Goal: Task Accomplishment & Management: Manage account settings

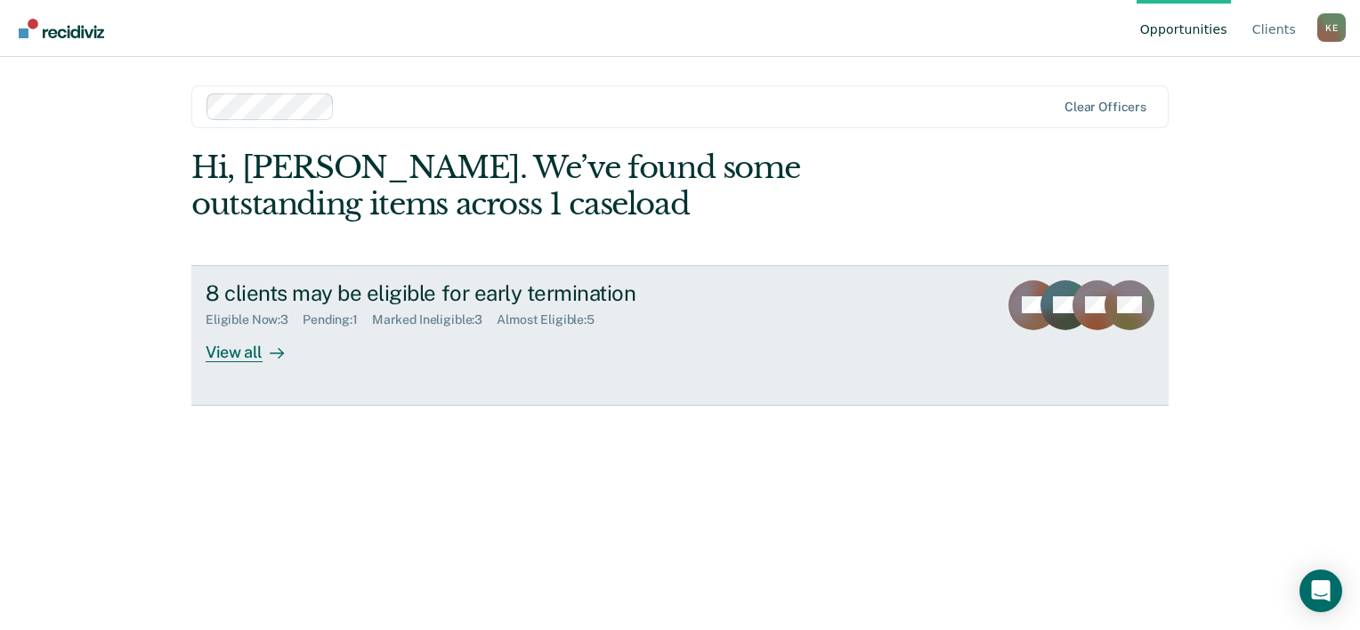
click at [253, 347] on div "View all" at bounding box center [256, 344] width 100 height 35
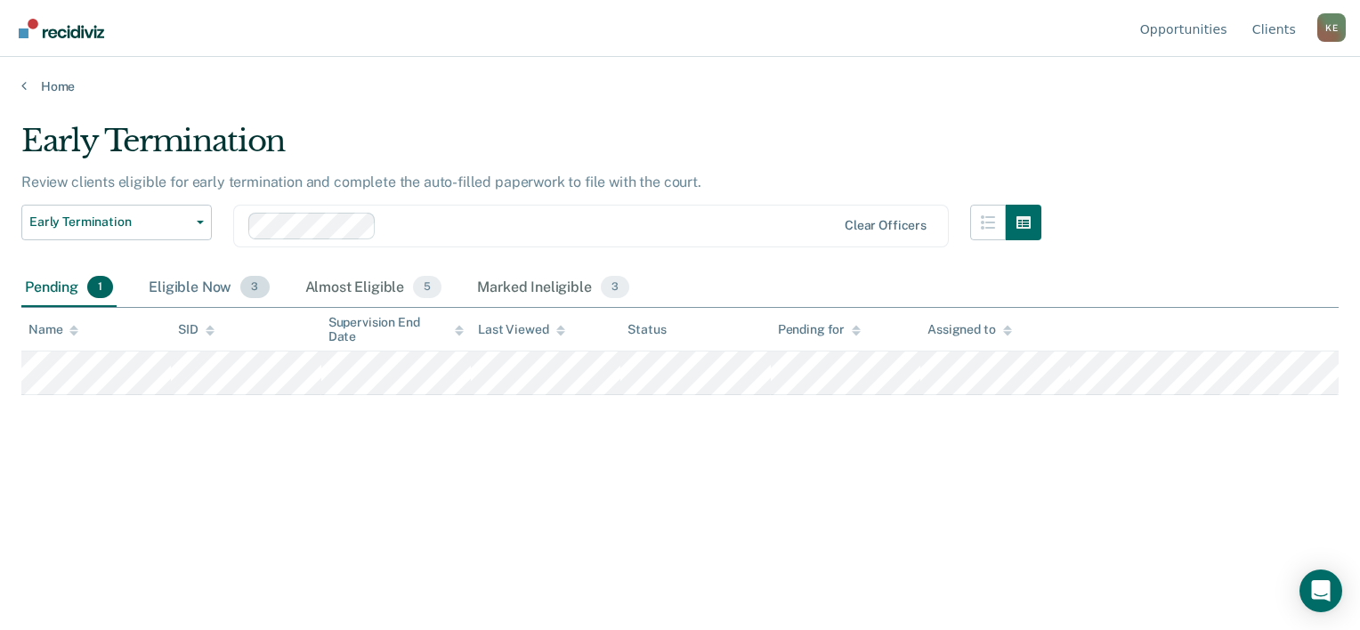
click at [207, 298] on div "Eligible Now 3" at bounding box center [208, 288] width 127 height 39
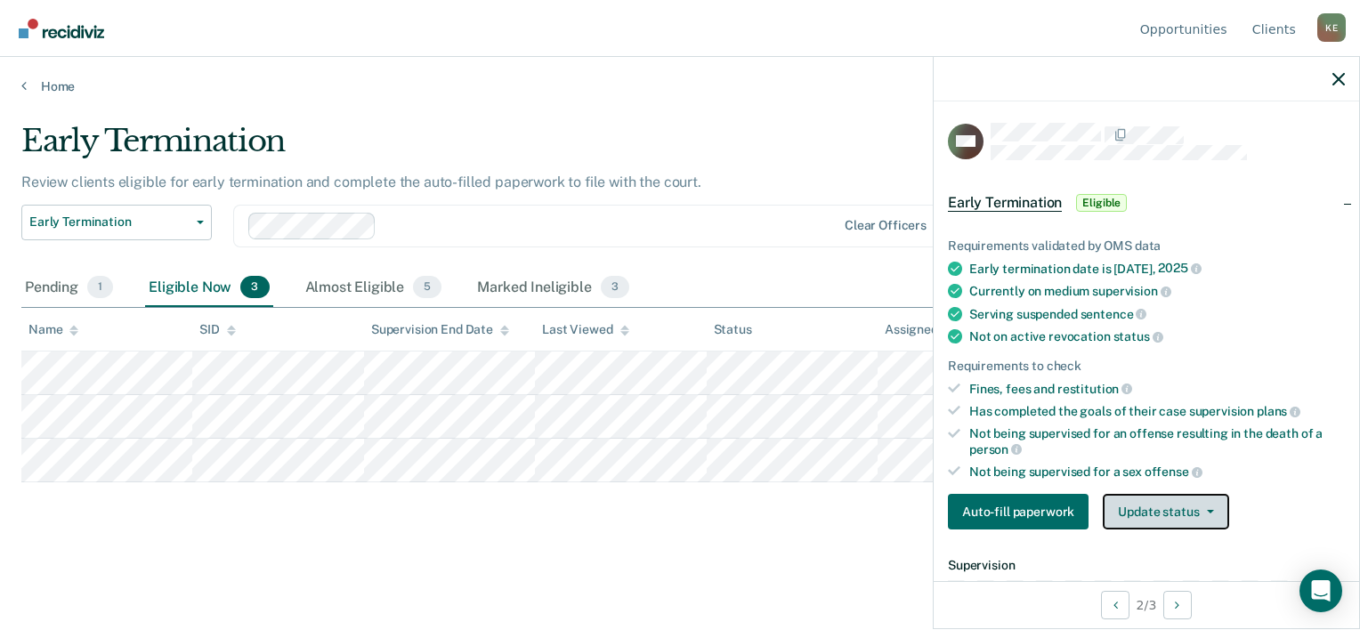
click at [1152, 510] on button "Update status" at bounding box center [1164, 512] width 125 height 36
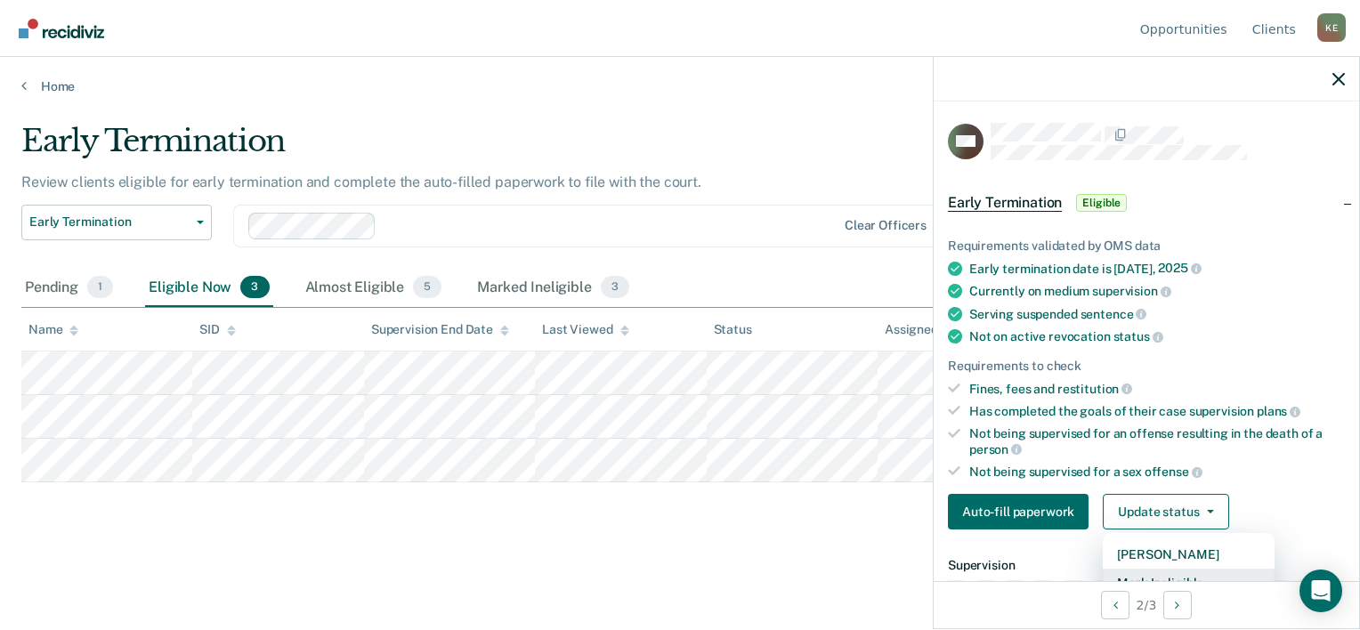
scroll to position [8, 0]
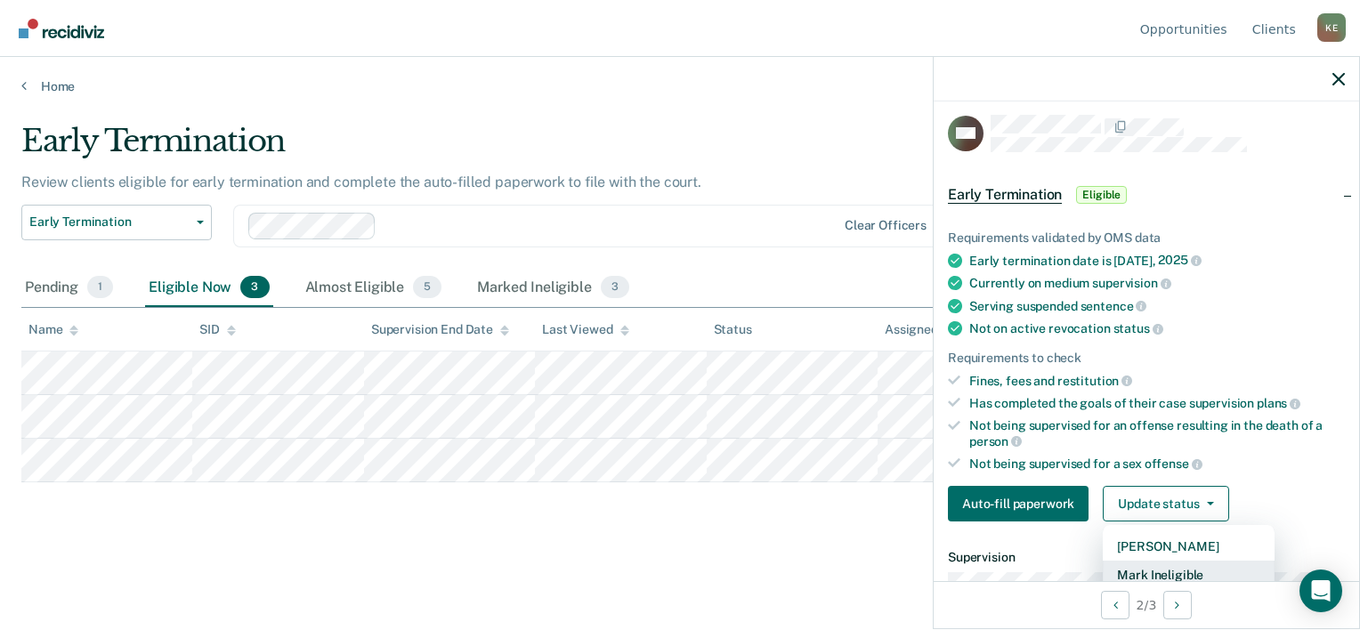
click at [1150, 574] on button "Mark Ineligible" at bounding box center [1188, 575] width 172 height 28
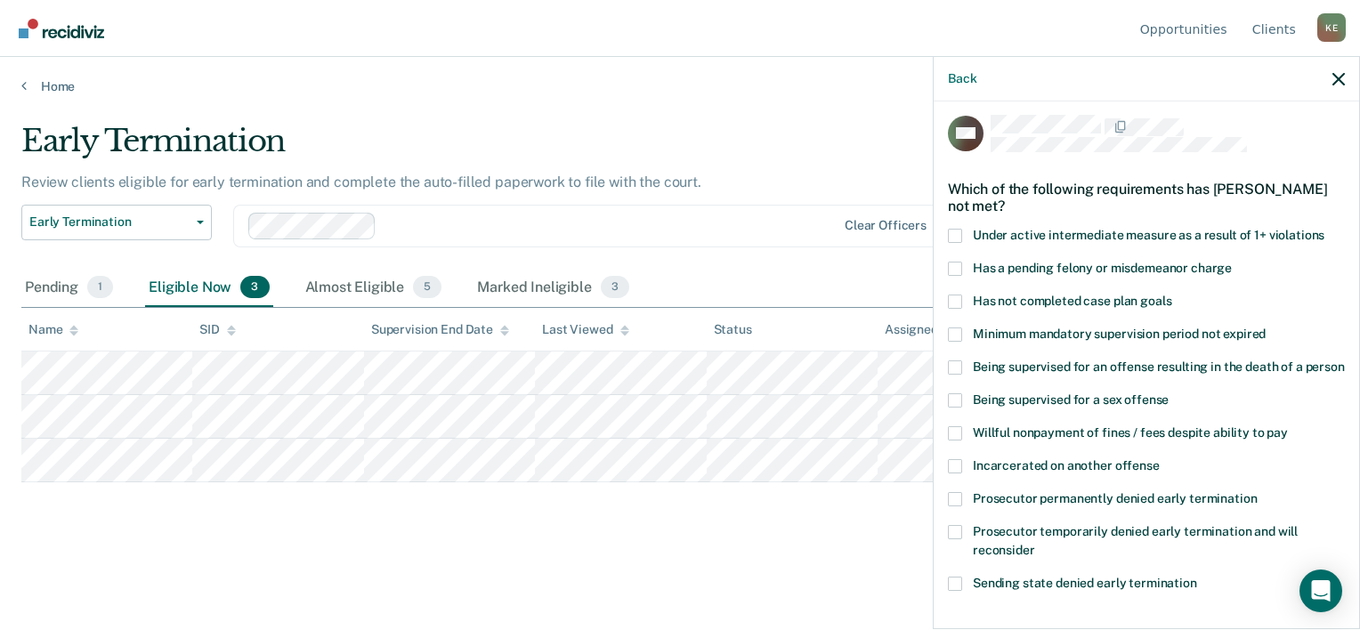
click at [951, 300] on span at bounding box center [955, 302] width 14 height 14
click at [1171, 295] on input "Has not completed case plan goals" at bounding box center [1171, 295] width 0 height 0
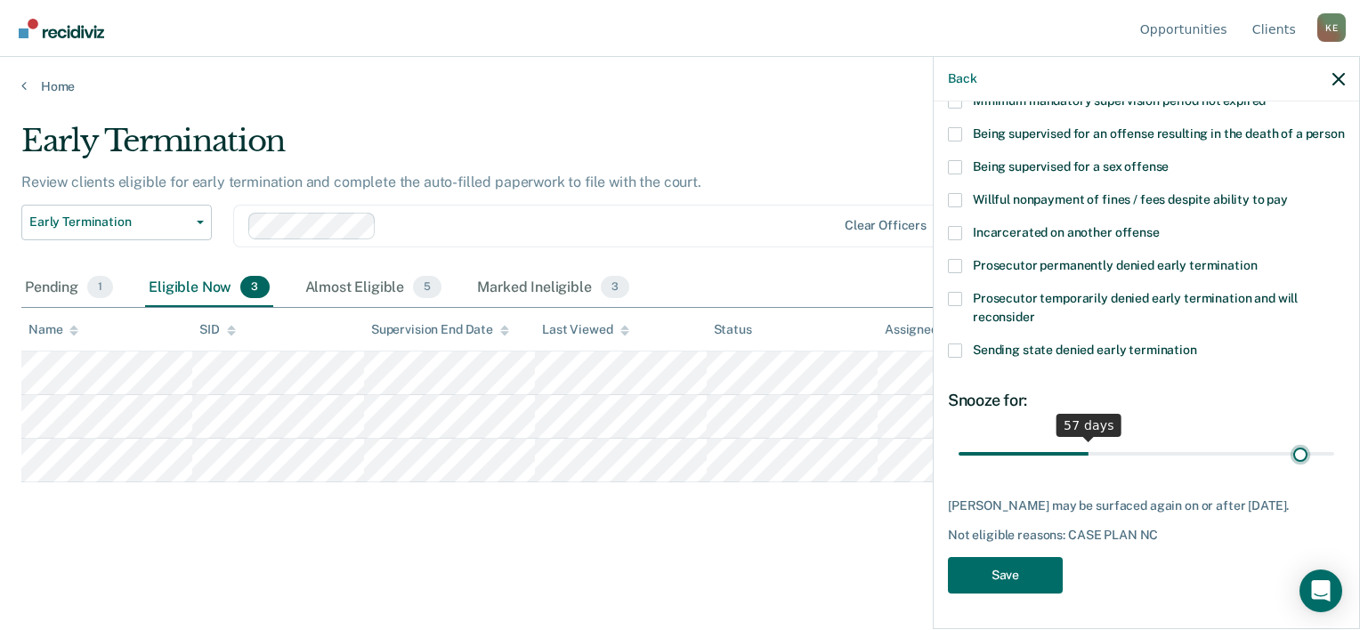
scroll to position [257, 0]
drag, startPoint x: 1030, startPoint y: 445, endPoint x: 1345, endPoint y: 449, distance: 315.0
type input "166"
click at [1334, 449] on input "range" at bounding box center [1145, 454] width 375 height 31
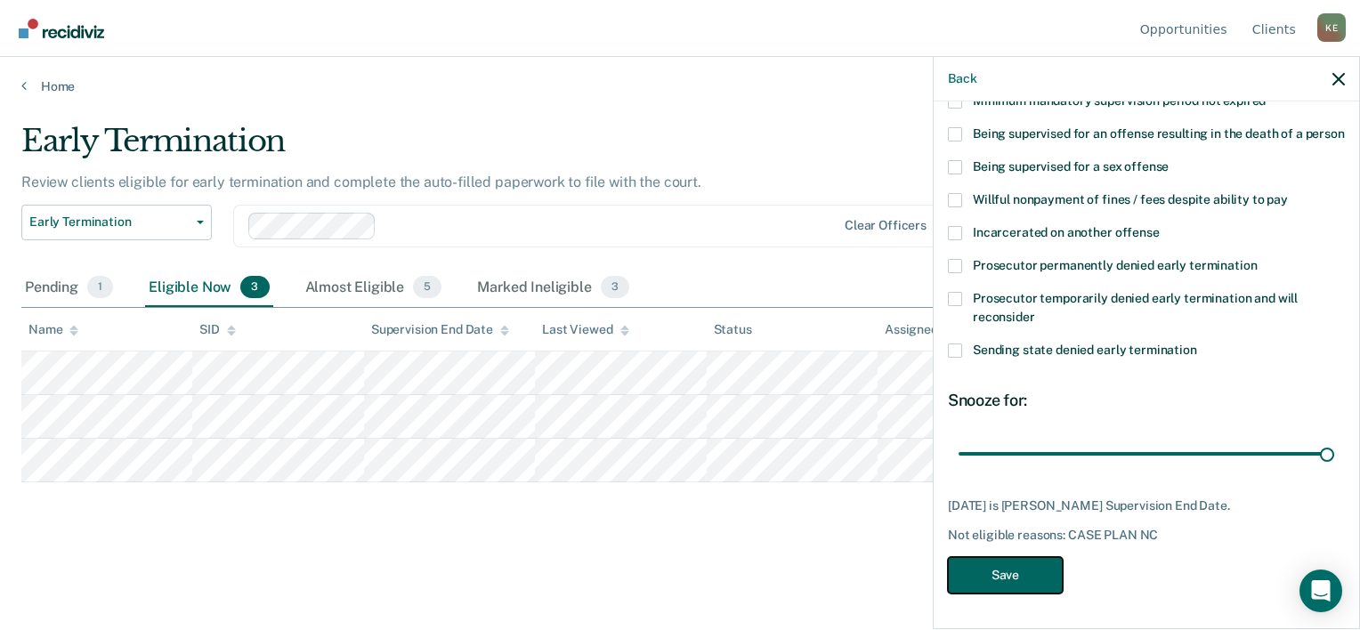
click at [1028, 580] on button "Save" at bounding box center [1005, 575] width 115 height 36
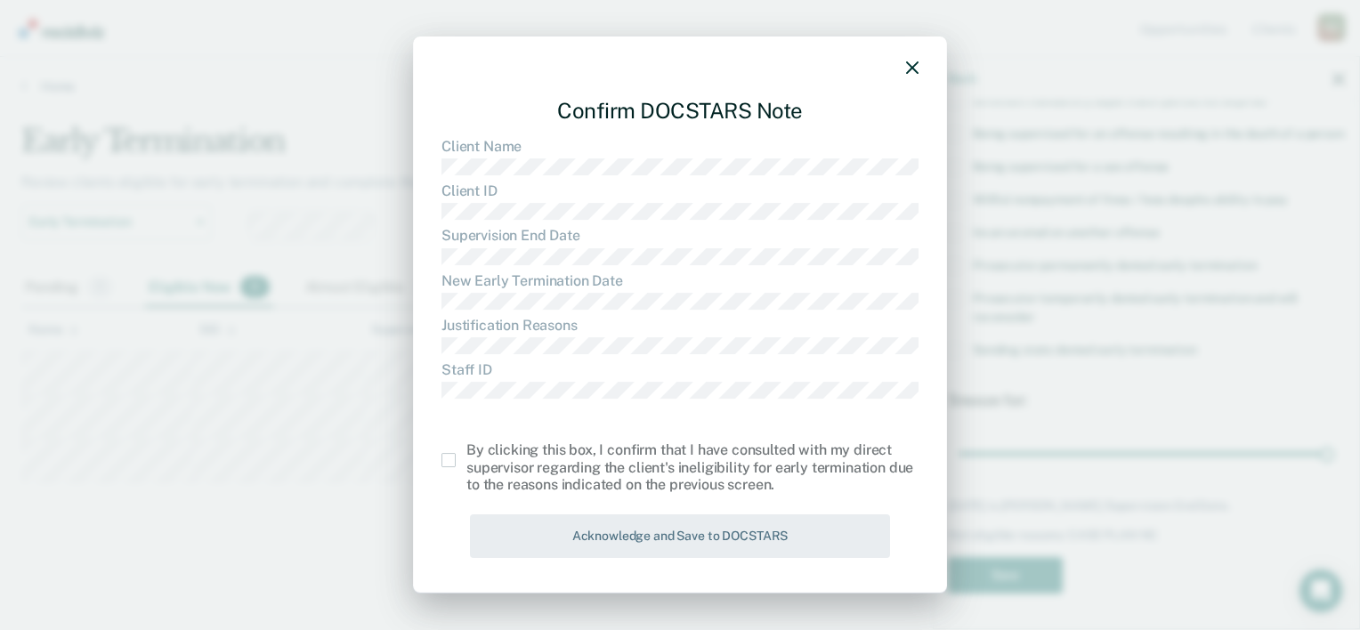
click at [446, 463] on span at bounding box center [448, 460] width 14 height 14
click at [466, 453] on input "checkbox" at bounding box center [466, 453] width 0 height 0
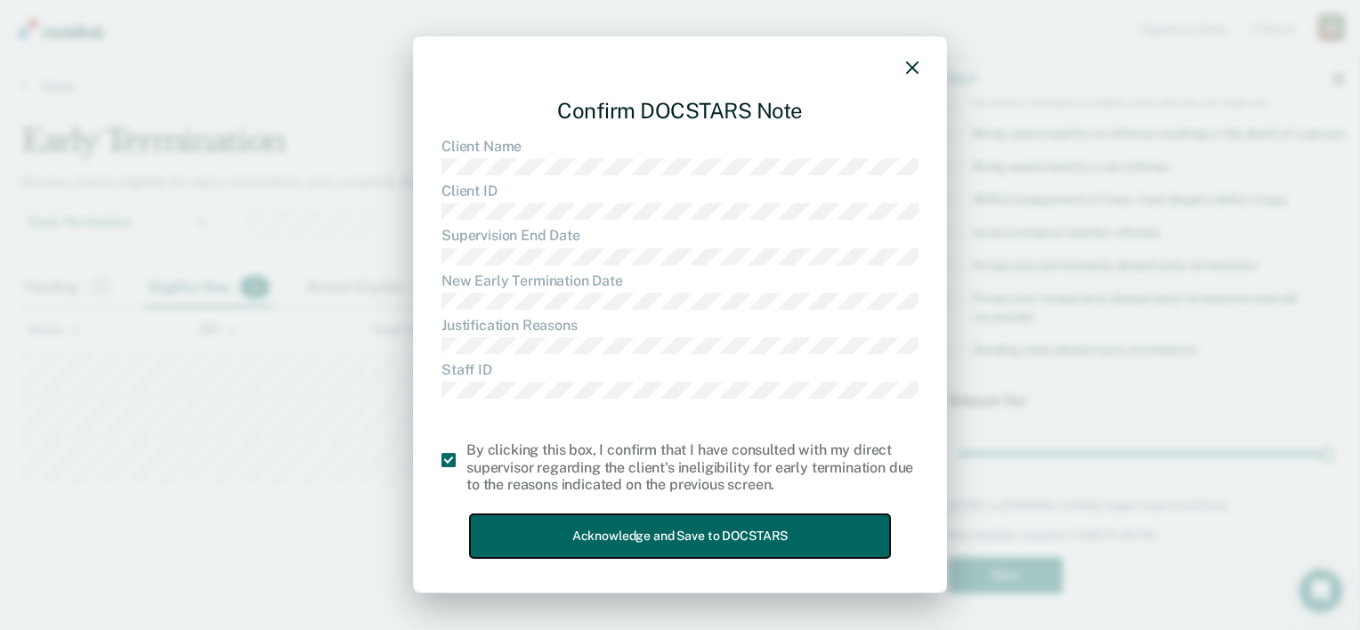
click at [652, 536] on button "Acknowledge and Save to DOCSTARS" at bounding box center [680, 536] width 420 height 44
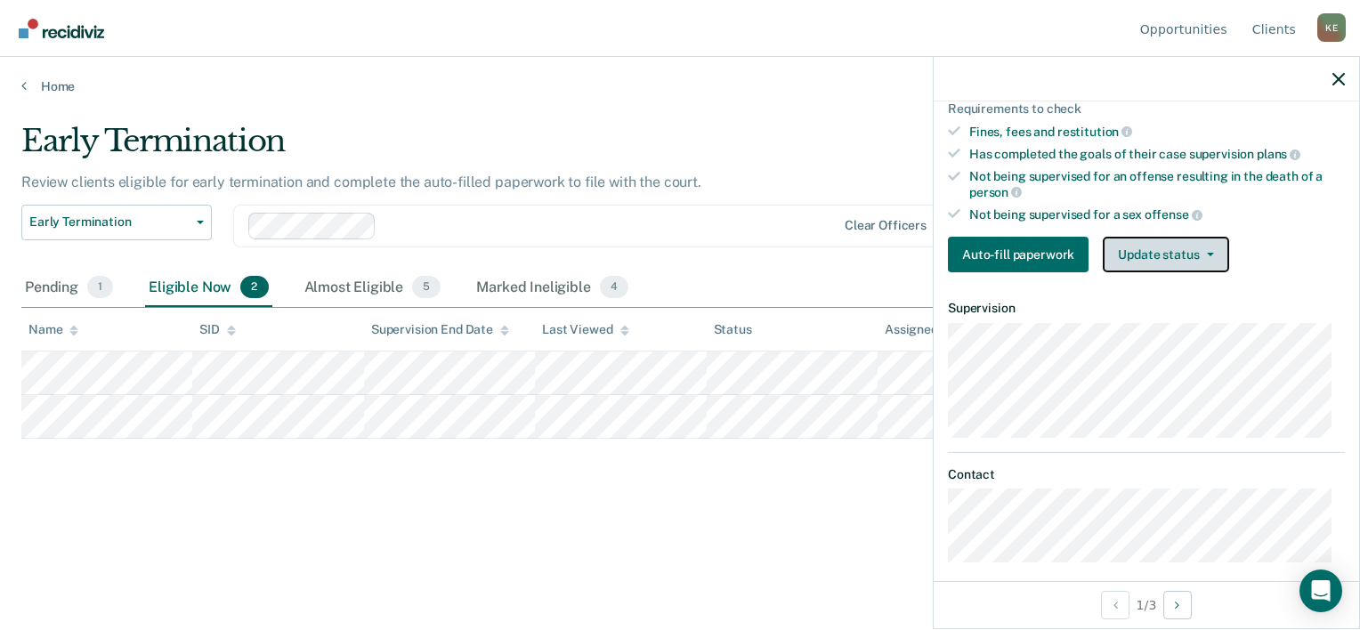
click at [1149, 249] on button "Update status" at bounding box center [1164, 255] width 125 height 36
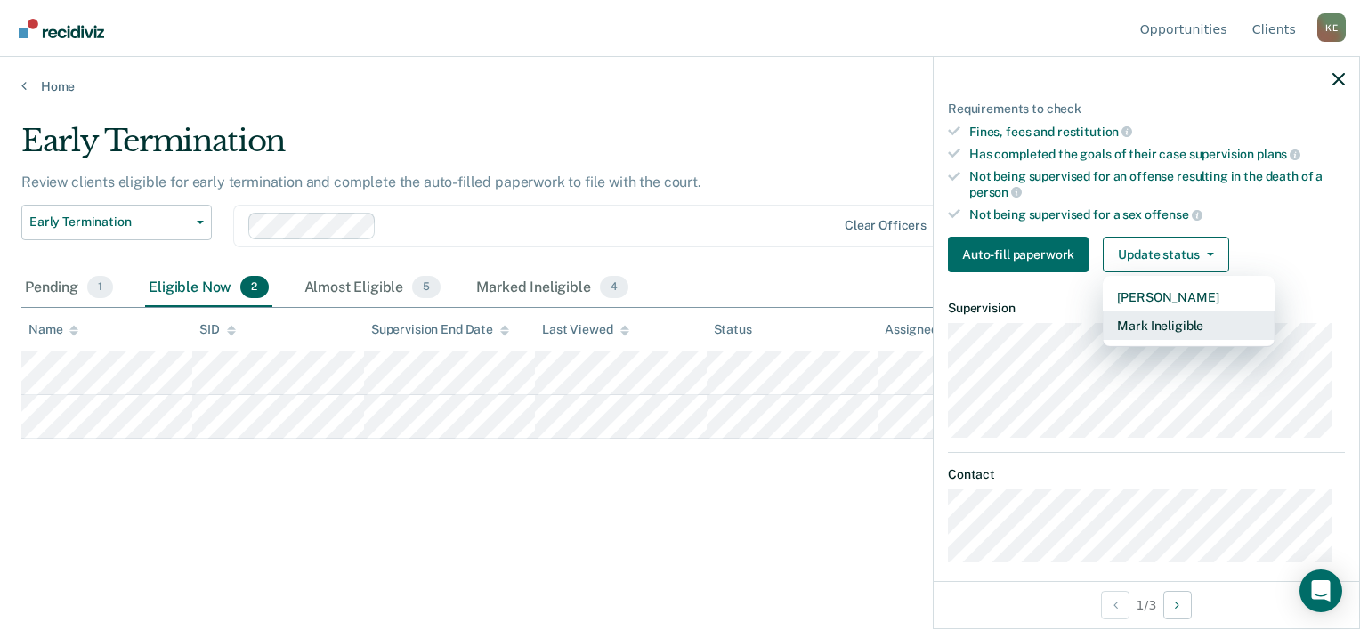
click at [1164, 313] on button "Mark Ineligible" at bounding box center [1188, 325] width 172 height 28
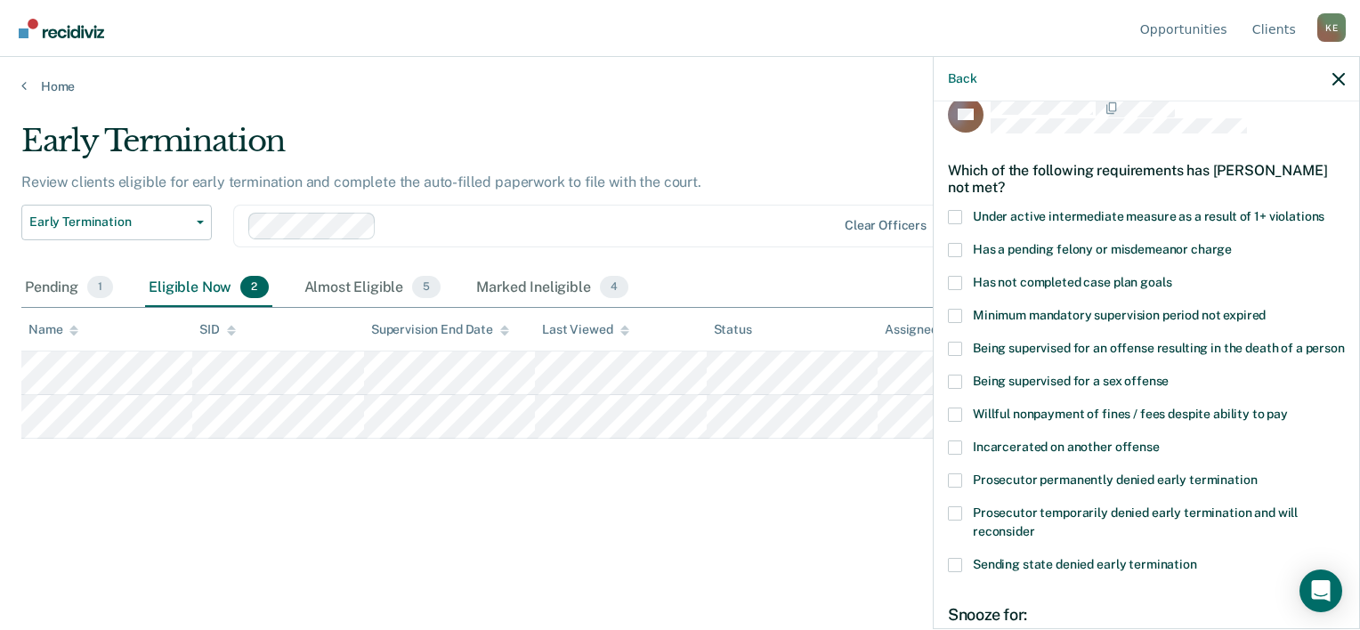
scroll to position [0, 0]
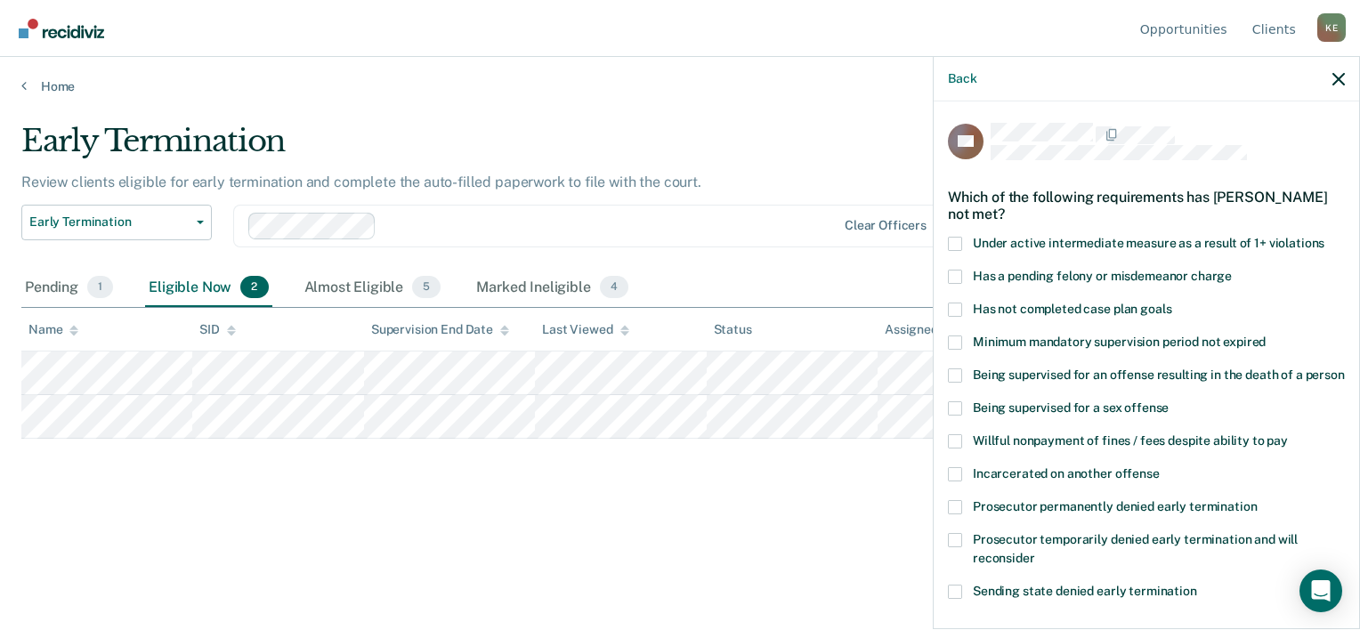
click at [956, 278] on span at bounding box center [955, 277] width 14 height 14
click at [1231, 270] on input "Has a pending felony or misdemeanor charge" at bounding box center [1231, 270] width 0 height 0
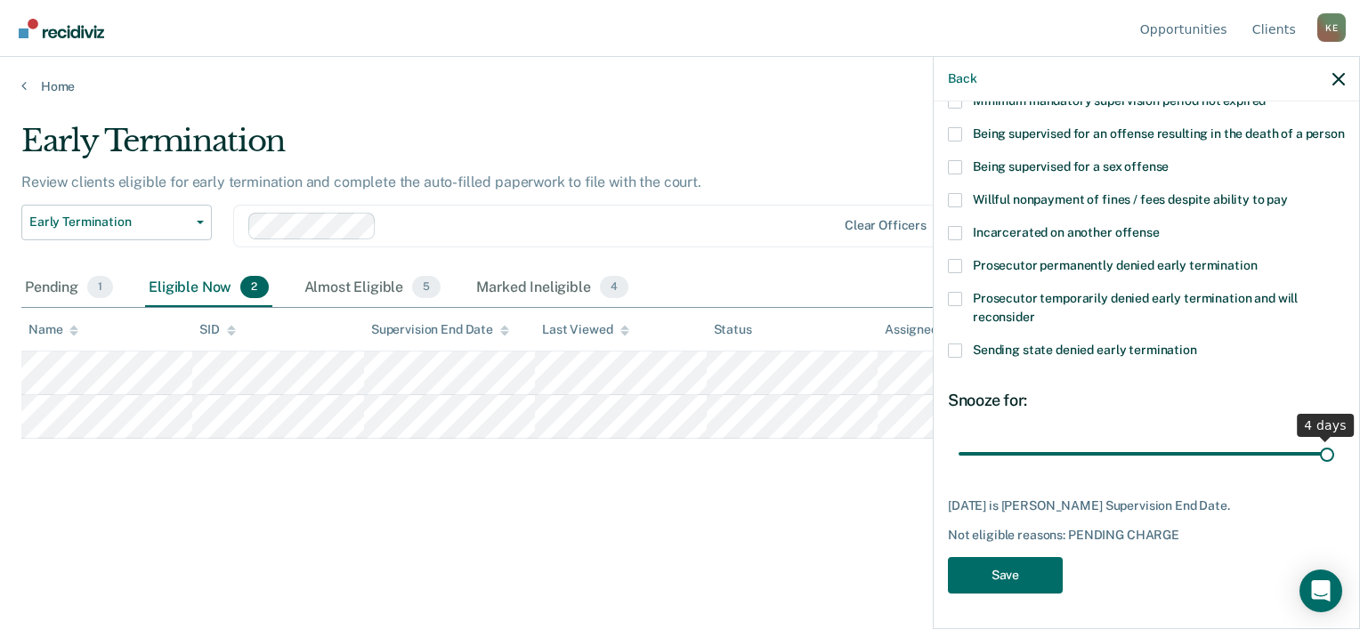
scroll to position [257, 0]
click at [1041, 577] on button "Save" at bounding box center [1005, 575] width 115 height 36
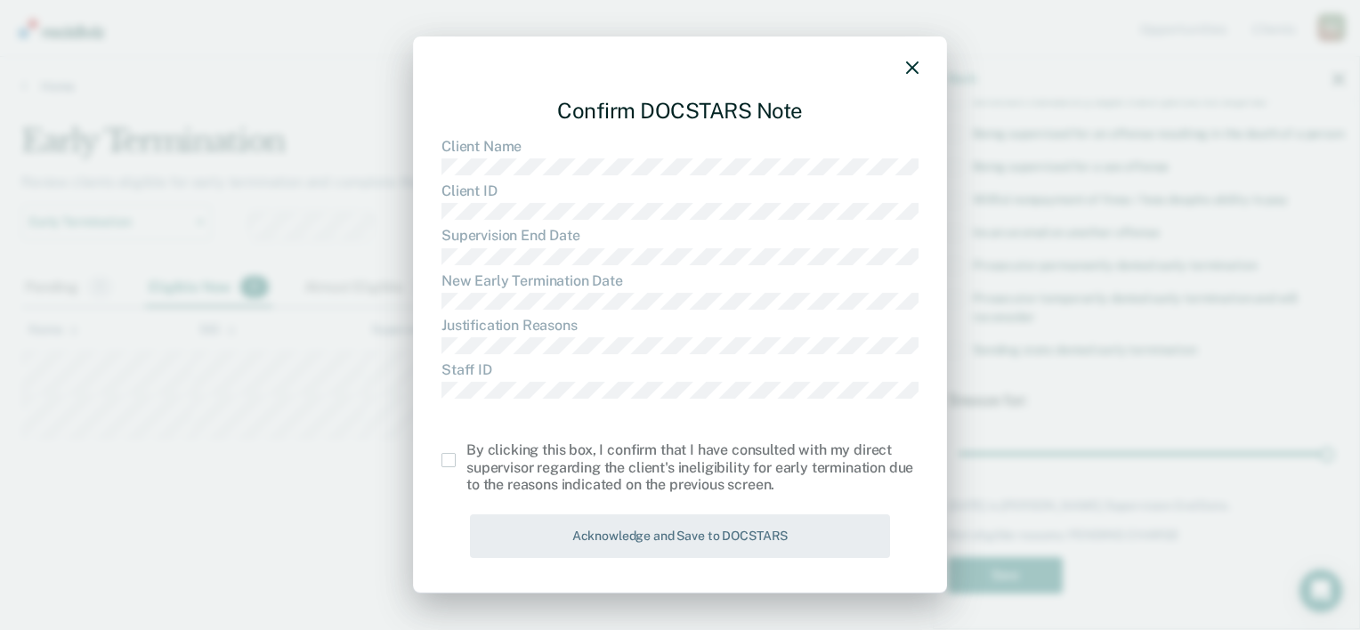
click at [456, 467] on label at bounding box center [453, 460] width 25 height 14
click at [466, 453] on input "checkbox" at bounding box center [466, 453] width 0 height 0
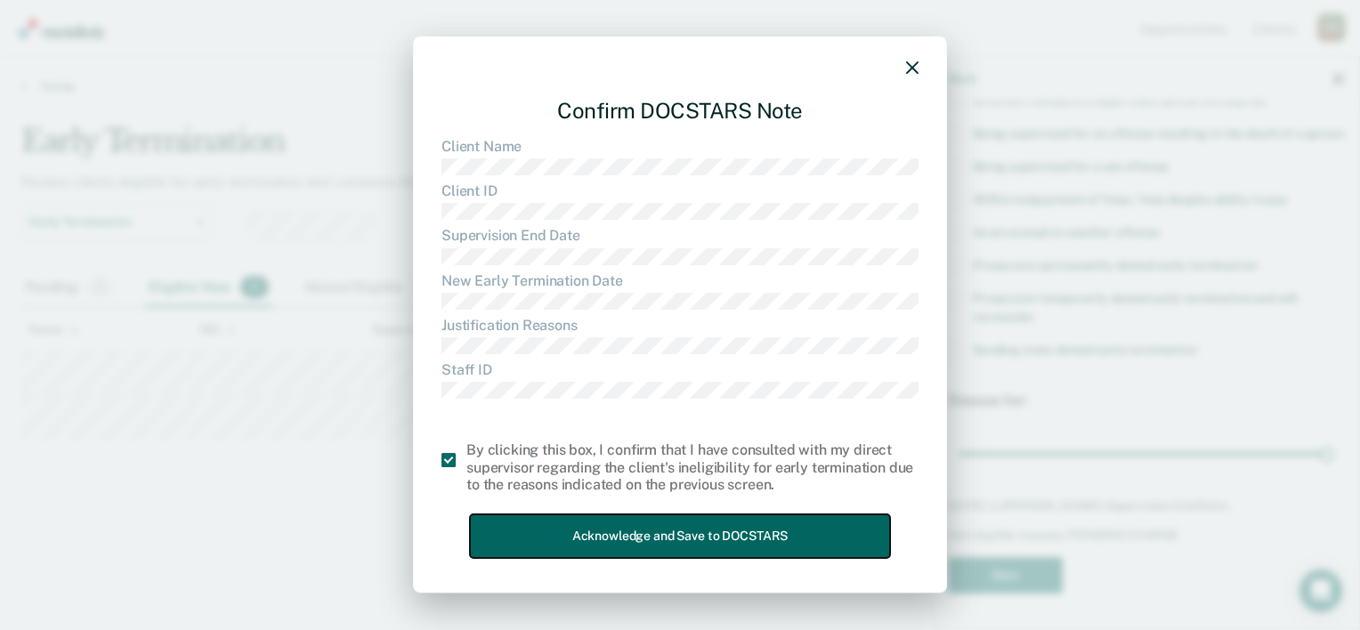
click at [594, 541] on button "Acknowledge and Save to DOCSTARS" at bounding box center [680, 536] width 420 height 44
